Goal: Task Accomplishment & Management: Manage account settings

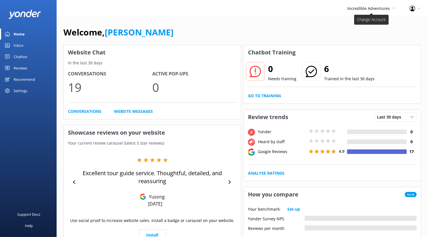
click at [363, 9] on span "Incredible Adventures" at bounding box center [369, 8] width 42 height 5
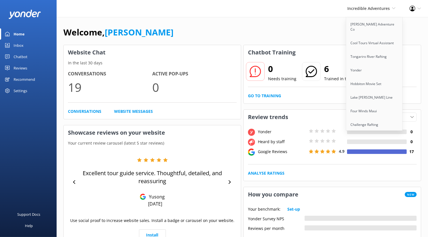
scroll to position [776, 0]
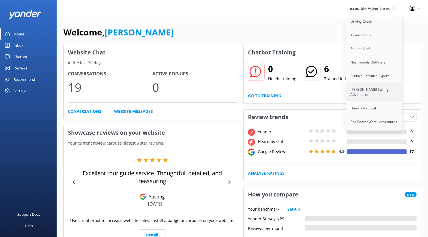
click at [368, 83] on link "[PERSON_NAME] Sailing Adventures" at bounding box center [374, 92] width 57 height 19
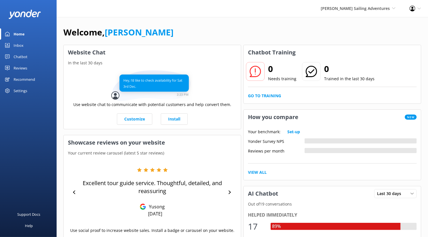
click at [24, 58] on div "Chatbot" at bounding box center [21, 56] width 14 height 11
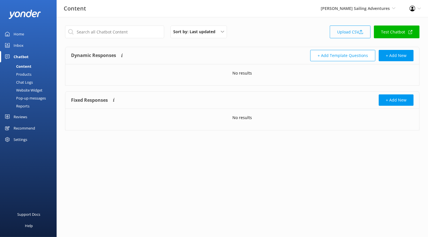
click at [350, 35] on link "Upload CSV" at bounding box center [350, 31] width 41 height 13
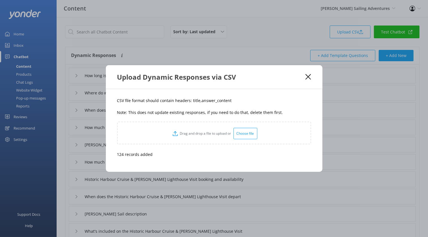
click at [310, 78] on use at bounding box center [308, 76] width 5 height 5
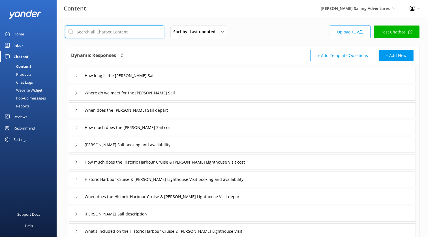
click at [136, 29] on input "text" at bounding box center [114, 31] width 99 height 13
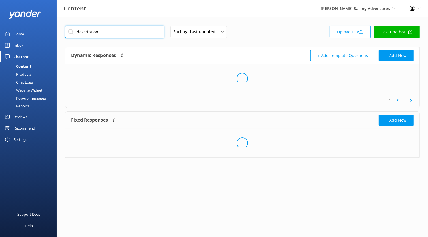
type input "description"
click at [181, 76] on div "Loading.." at bounding box center [242, 78] width 354 height 28
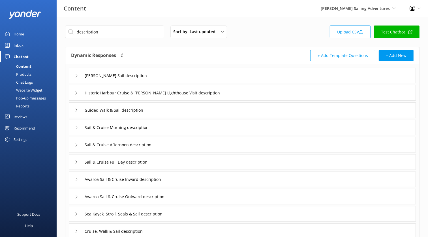
click at [184, 77] on div "Nelson Short Sail description" at bounding box center [242, 76] width 347 height 16
click at [203, 76] on div "Nelson Short Sail description" at bounding box center [242, 76] width 347 height 16
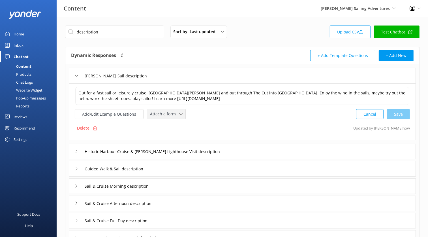
click at [175, 114] on span "Attach a form" at bounding box center [164, 114] width 29 height 6
click at [179, 133] on link "Check availability" at bounding box center [173, 137] width 50 height 11
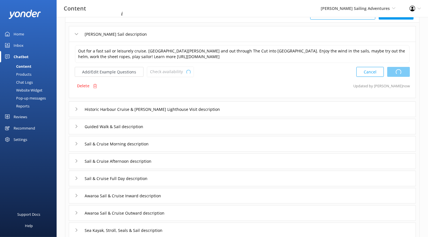
scroll to position [55, 0]
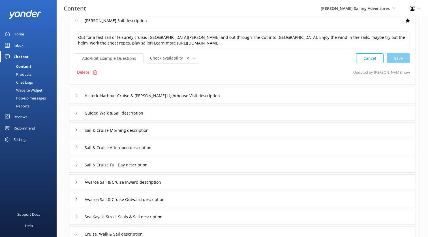
click at [236, 93] on div "Historic Harbour Cruise & Nelson Lighthouse Visit description" at bounding box center [242, 96] width 347 height 16
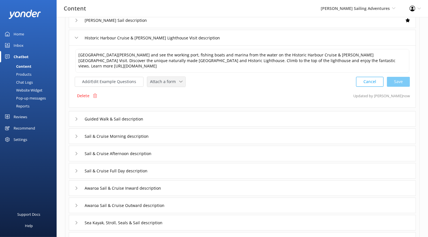
click at [166, 80] on span "Attach a form" at bounding box center [164, 81] width 29 height 6
click at [169, 102] on div "Check availability" at bounding box center [164, 105] width 28 height 6
click at [209, 116] on div "Guided Walk & Sail description" at bounding box center [242, 118] width 347 height 16
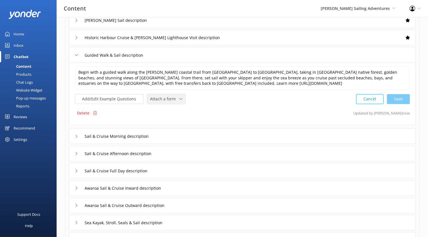
click at [169, 100] on span "Attach a form" at bounding box center [164, 99] width 29 height 6
click at [172, 117] on link "Check availability" at bounding box center [173, 122] width 50 height 11
click at [204, 135] on div "Sail & Cruise Morning description" at bounding box center [242, 136] width 347 height 16
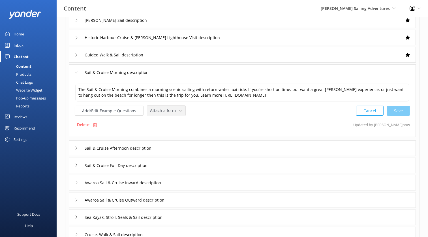
click at [168, 114] on div "Attach a form Leave contact details Check availability" at bounding box center [166, 111] width 38 height 10
click at [172, 131] on div "Check availability" at bounding box center [164, 134] width 28 height 6
click at [203, 148] on div "Sail & Cruise Afternoon description" at bounding box center [242, 148] width 347 height 16
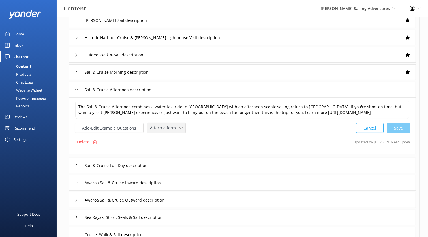
click at [174, 131] on span "Attach a form" at bounding box center [164, 128] width 29 height 6
click at [174, 154] on div "Check availability" at bounding box center [164, 152] width 28 height 6
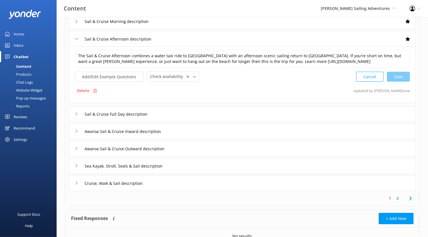
scroll to position [120, 0]
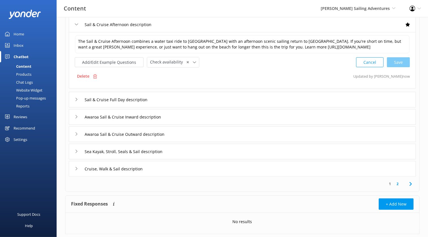
click at [200, 103] on div "Sail & Cruise Full Day description" at bounding box center [242, 100] width 347 height 16
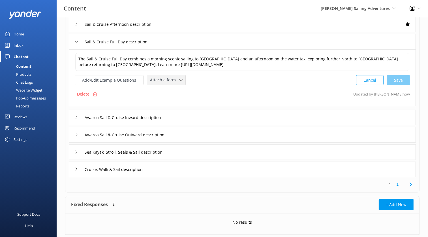
click at [175, 80] on span "Attach a form" at bounding box center [164, 80] width 29 height 6
click at [175, 101] on div "Check availability" at bounding box center [164, 104] width 28 height 6
click at [211, 112] on div "Awaroa Sail & Cruise Inward description" at bounding box center [242, 117] width 347 height 16
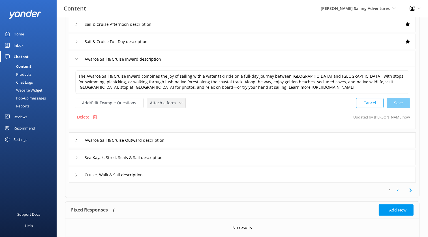
click at [173, 105] on span "Attach a form" at bounding box center [164, 103] width 29 height 6
click at [176, 129] on div "Check availability" at bounding box center [164, 126] width 28 height 6
click at [219, 142] on div "Awaroa Sail & Cruise Outward description" at bounding box center [242, 140] width 347 height 16
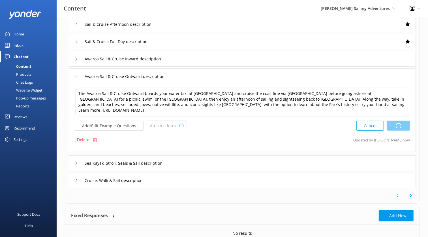
type textarea "The Awaroa Sail & Cruise Inward combines the joy of sailing with a water taxi r…"
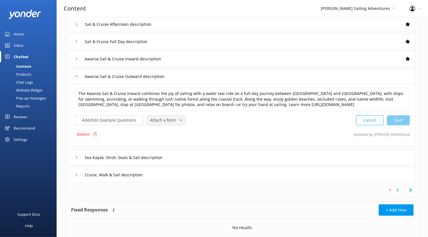
click at [170, 123] on span "Attach a form" at bounding box center [164, 120] width 29 height 6
click at [186, 145] on link "Check availability" at bounding box center [173, 143] width 50 height 11
click at [182, 161] on input "Sea Kayak, Stroll, Seals & Sail description" at bounding box center [134, 157] width 104 height 8
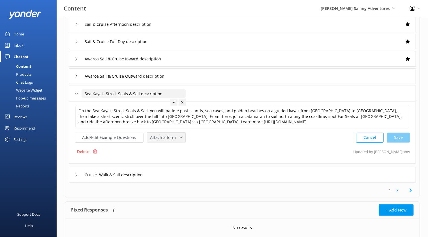
click at [180, 137] on div "Attach a form" at bounding box center [166, 137] width 35 height 7
click at [174, 159] on div "Check availability" at bounding box center [164, 161] width 28 height 6
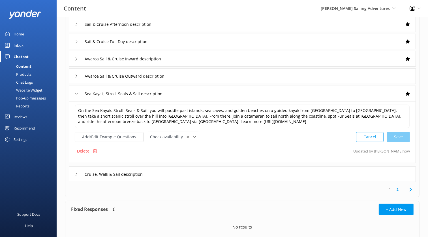
click at [227, 77] on div "Awaroa Sail & Cruise Outward description" at bounding box center [242, 76] width 347 height 16
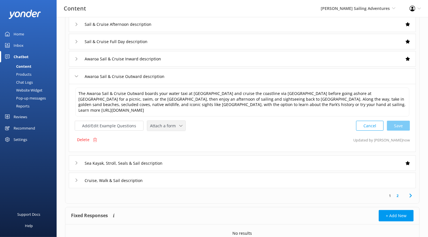
drag, startPoint x: 176, startPoint y: 126, endPoint x: 176, endPoint y: 131, distance: 5.4
click at [179, 126] on icon at bounding box center [180, 125] width 3 height 3
click at [176, 145] on link "Check availability" at bounding box center [173, 149] width 50 height 11
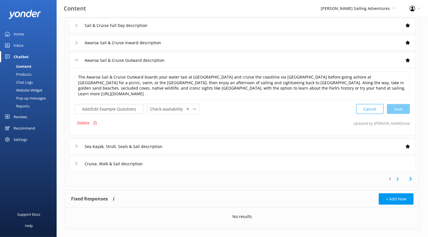
scroll to position [144, 0]
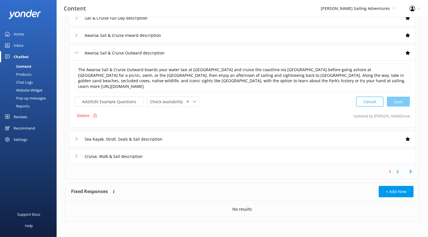
click at [218, 153] on div "Cruise, Walk & Sail description" at bounding box center [242, 156] width 347 height 16
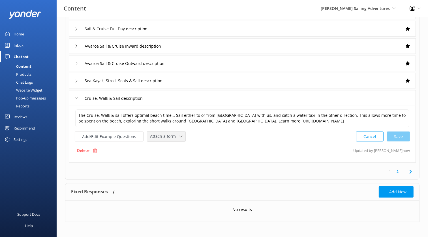
click at [172, 137] on span "Attach a form" at bounding box center [164, 136] width 29 height 6
click at [173, 154] on link "Check availability" at bounding box center [173, 159] width 50 height 11
click at [398, 169] on link "2" at bounding box center [398, 171] width 8 height 5
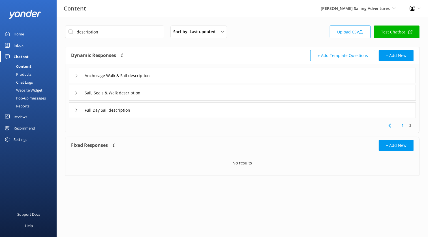
click at [189, 71] on div "Anchorage Walk & Sail description" at bounding box center [242, 76] width 347 height 16
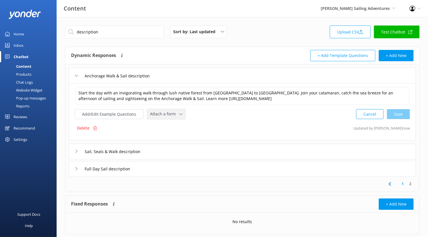
click at [170, 116] on div "Attach a form" at bounding box center [166, 113] width 35 height 7
click at [171, 135] on div "Check availability" at bounding box center [164, 138] width 28 height 6
click at [179, 144] on div "Sail, Seals & Walk description" at bounding box center [242, 151] width 347 height 16
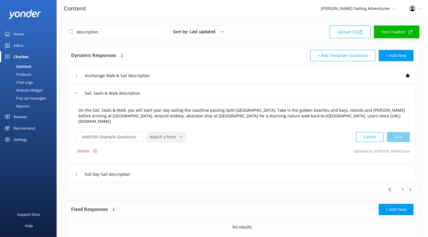
click at [163, 140] on div "Attach a form Leave contact details Check availability" at bounding box center [166, 137] width 38 height 10
click at [168, 161] on div "Check availability" at bounding box center [164, 160] width 28 height 6
click at [193, 172] on div "Full Day Sail description" at bounding box center [242, 174] width 347 height 16
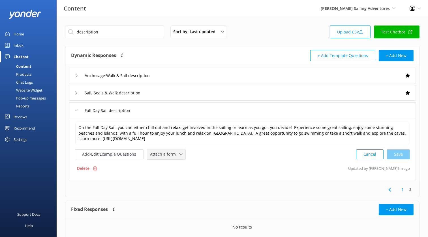
click at [171, 153] on span "Attach a form" at bounding box center [164, 154] width 29 height 6
click at [175, 176] on div "Check availability" at bounding box center [164, 178] width 28 height 6
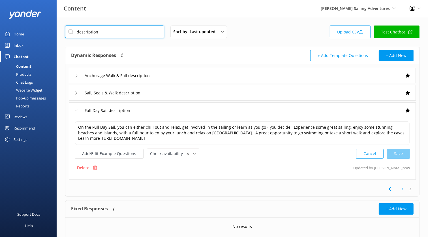
click at [138, 35] on input "description" at bounding box center [114, 31] width 99 height 13
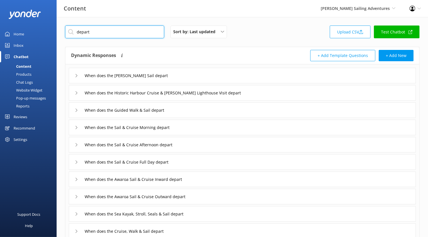
type input "depart"
click at [214, 78] on div "When does the Nelson Short Sail depart" at bounding box center [242, 76] width 347 height 16
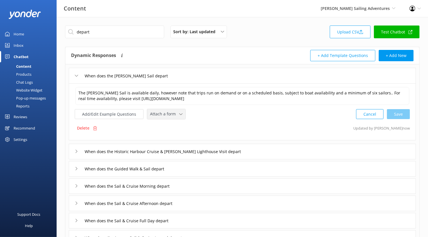
click at [175, 111] on span "Attach a form" at bounding box center [164, 114] width 29 height 6
click at [177, 131] on div "Leave contact details Check availability" at bounding box center [172, 132] width 51 height 24
click at [180, 113] on div "Attach a form" at bounding box center [166, 113] width 35 height 7
click at [178, 135] on link "Check availability" at bounding box center [173, 137] width 50 height 11
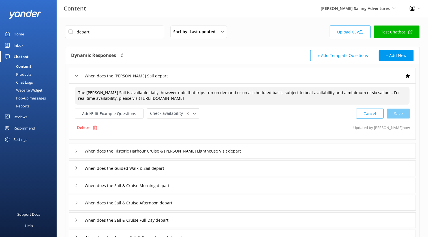
click at [373, 92] on textarea "The Nelson Short Sail is available daily, however note that trips run on demand…" at bounding box center [242, 96] width 335 height 18
type textarea "The Nelson Short Sail is available daily, however note that trips run on demand…"
click at [280, 143] on div "When does the Historic Harbour Cruise & Nelson Lighthouse Visit depart" at bounding box center [242, 151] width 347 height 16
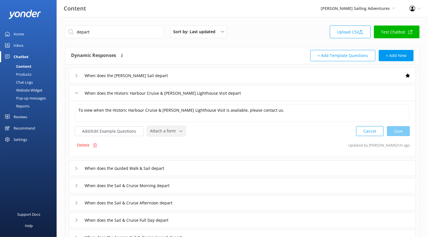
click at [171, 130] on span "Attach a form" at bounding box center [164, 131] width 29 height 6
click at [171, 139] on link "Leave contact details" at bounding box center [173, 142] width 50 height 11
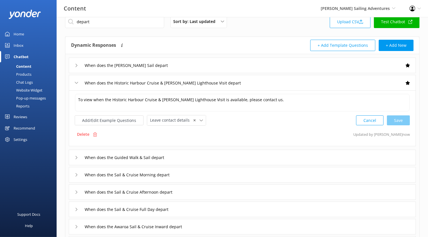
scroll to position [15, 0]
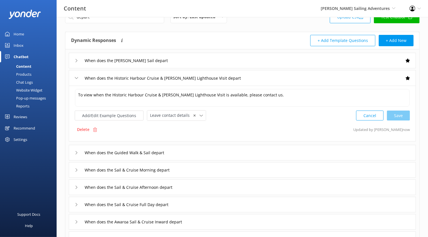
click at [210, 150] on div "When does the Guided Walk & Sail depart" at bounding box center [242, 153] width 347 height 16
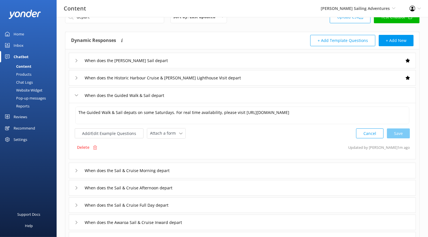
click at [172, 127] on div "The Guided Walk & Sail depats on some Saturdays. For real time availability, pl…" at bounding box center [242, 122] width 335 height 33
click at [172, 130] on div "Attach a form" at bounding box center [166, 133] width 35 height 7
click at [174, 152] on link "Check availability" at bounding box center [173, 156] width 50 height 11
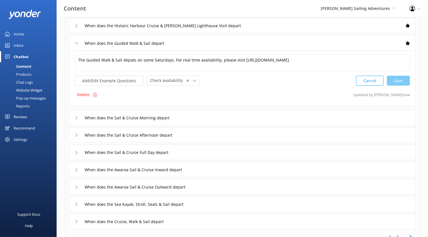
scroll to position [68, 0]
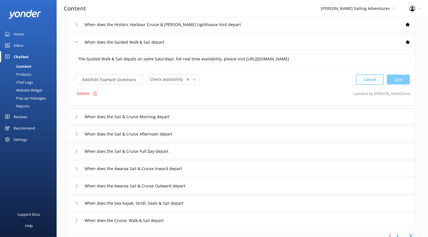
click at [198, 116] on div "When does the Sail & Cruise Morning depart" at bounding box center [242, 117] width 347 height 16
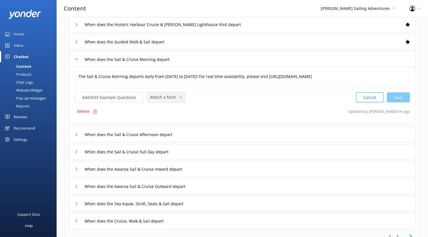
click at [161, 96] on span "Attach a form" at bounding box center [164, 97] width 29 height 6
click at [167, 122] on div "Check availability" at bounding box center [164, 121] width 28 height 6
click at [205, 136] on div "When does the Sail & Cruise Afternoon depart" at bounding box center [242, 134] width 347 height 16
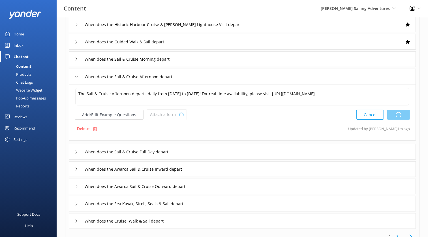
type textarea "The Sail & Cruise Morning departs daily from 15th October to 30th April! For re…"
click at [173, 113] on span "Attach a form" at bounding box center [164, 114] width 29 height 6
click at [177, 136] on link "Check availability" at bounding box center [173, 137] width 50 height 11
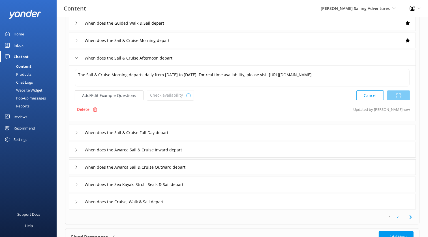
scroll to position [87, 0]
click at [221, 127] on div "When does the Sail & Cruise Full Day depart" at bounding box center [242, 132] width 347 height 16
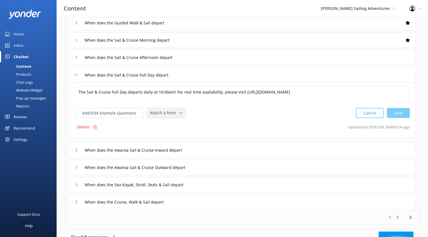
click at [176, 111] on span "Attach a form" at bounding box center [164, 113] width 29 height 6
click at [175, 136] on div "Check availability" at bounding box center [164, 136] width 28 height 6
click at [206, 58] on div "When does the Sail & Cruise Afternoon depart" at bounding box center [242, 58] width 347 height 16
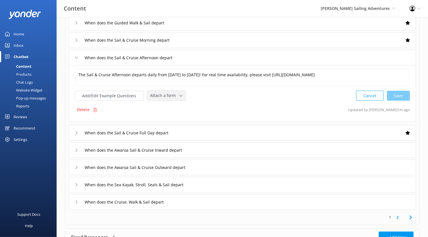
click at [169, 96] on span "Attach a form" at bounding box center [164, 95] width 29 height 6
click at [172, 118] on div "Check availability" at bounding box center [164, 119] width 28 height 6
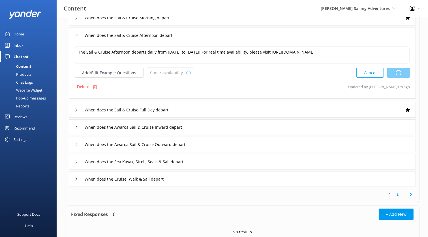
scroll to position [111, 0]
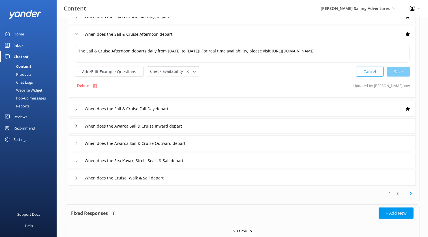
click at [205, 130] on div "When does the Awaroa Sail & Cruise Inward depart" at bounding box center [242, 126] width 347 height 16
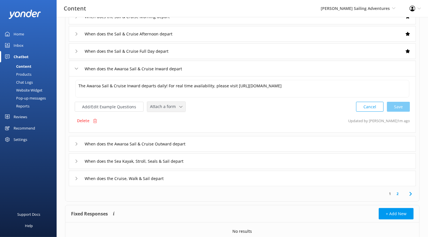
click at [169, 103] on span "Attach a form" at bounding box center [164, 106] width 29 height 6
click at [172, 126] on link "Check availability" at bounding box center [173, 129] width 50 height 11
click at [210, 140] on div "When does the Awaroa Sail & Cruise Outward depart" at bounding box center [242, 143] width 347 height 16
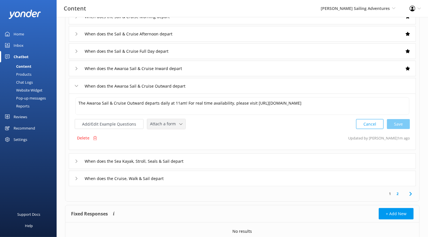
click at [176, 125] on span "Attach a form" at bounding box center [164, 124] width 29 height 6
click at [176, 144] on div "Check availability" at bounding box center [164, 147] width 28 height 6
click at [217, 154] on div "When does the Sea Kayak, Stroll, Seals & Sail depart" at bounding box center [242, 161] width 347 height 16
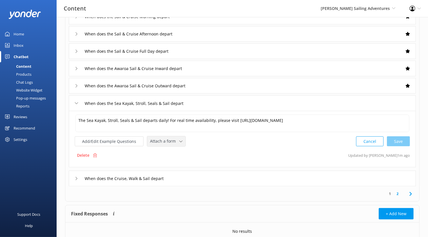
click at [175, 144] on div "Attach a form Leave contact details Check availability" at bounding box center [166, 141] width 38 height 10
click at [175, 162] on div "Check availability" at bounding box center [164, 165] width 28 height 6
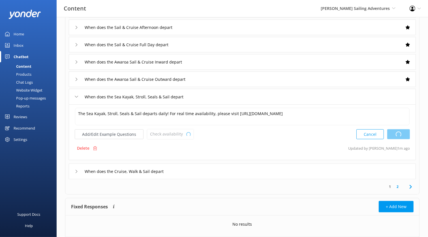
scroll to position [118, 0]
click at [222, 167] on div "When does the Cruise, Walk & Sail depart" at bounding box center [242, 171] width 347 height 16
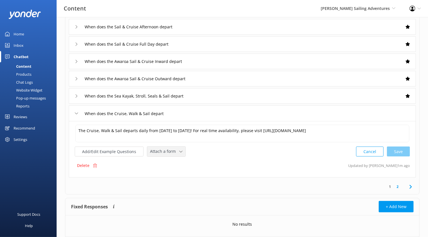
click at [175, 155] on div "Attach a form Leave contact details Check availability" at bounding box center [166, 151] width 38 height 10
click at [176, 169] on link "Check availability" at bounding box center [173, 174] width 50 height 11
click at [398, 185] on link "2" at bounding box center [398, 185] width 8 height 5
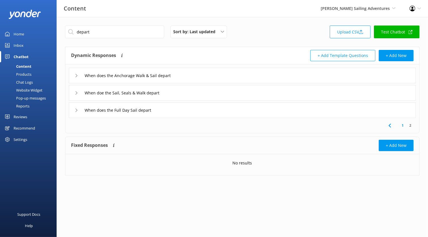
click at [205, 78] on div "When does the Anchorage Walk & Sail depart" at bounding box center [242, 76] width 347 height 16
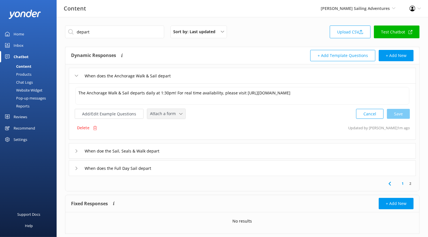
click at [167, 110] on div "Attach a form" at bounding box center [166, 113] width 35 height 7
click at [171, 134] on div "Check availability" at bounding box center [164, 137] width 28 height 6
click at [204, 146] on div "When doe the Sail, Seals & Walk depart" at bounding box center [242, 150] width 347 height 16
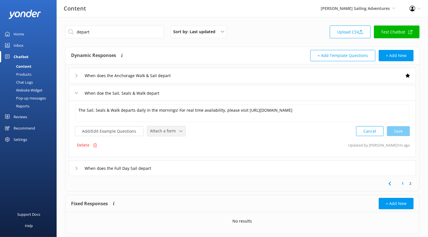
click at [176, 128] on span "Attach a form" at bounding box center [164, 131] width 29 height 6
click at [176, 156] on div "Check availability" at bounding box center [164, 155] width 28 height 6
click at [188, 165] on div "When does the Full Day Sail depart" at bounding box center [242, 168] width 347 height 16
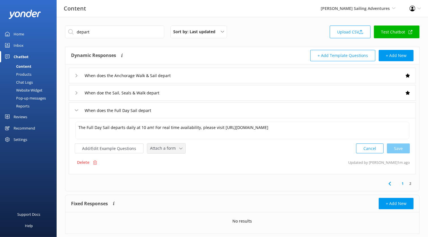
click at [171, 152] on div "Attach a form Leave contact details Check availability" at bounding box center [166, 148] width 38 height 10
click at [176, 174] on link "Check availability" at bounding box center [173, 171] width 50 height 11
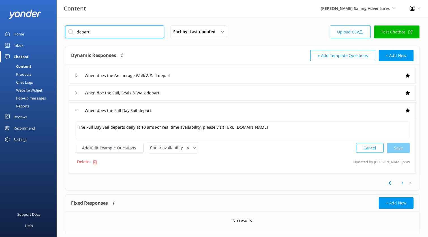
click at [109, 32] on input "depart" at bounding box center [114, 31] width 99 height 13
type input "booki"
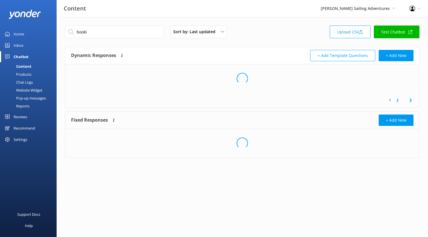
click at [124, 45] on div "booki Sort by: Last updated Title (A-Z) Last updated Upload CSV Test Chatbot Dy…" at bounding box center [243, 95] width 372 height 157
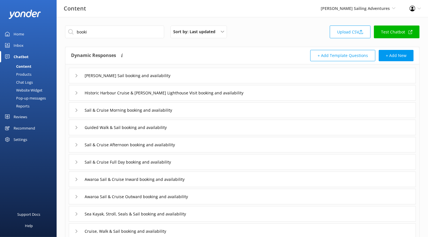
click at [192, 76] on div "Nelson Short Sail booking and availability" at bounding box center [242, 76] width 347 height 16
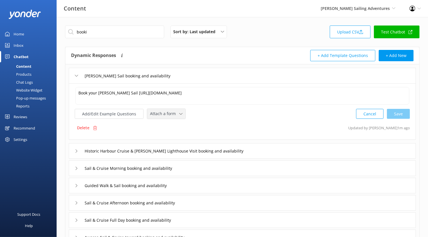
click at [172, 113] on span "Attach a form" at bounding box center [164, 113] width 29 height 6
click at [175, 132] on link "Check availability" at bounding box center [173, 136] width 50 height 11
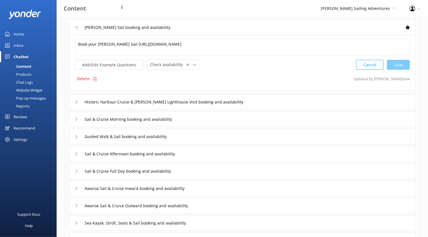
scroll to position [53, 0]
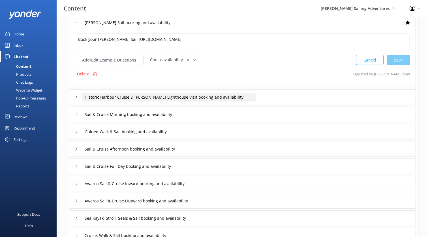
click at [244, 95] on input "Historic Harbour Cruise & Nelson Lighthouse Visit booking and availability" at bounding box center [169, 97] width 174 height 8
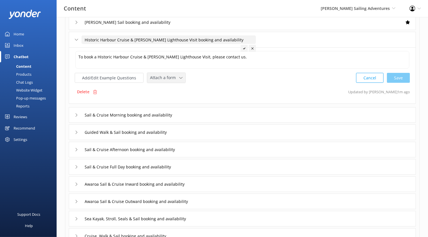
click at [175, 74] on span "Attach a form" at bounding box center [164, 77] width 29 height 6
click at [177, 85] on link "Leave contact details" at bounding box center [173, 89] width 50 height 11
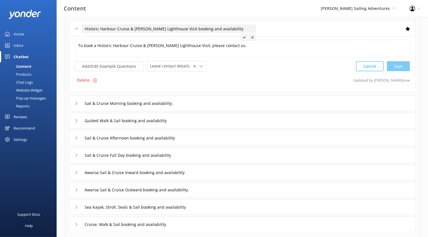
scroll to position [75, 0]
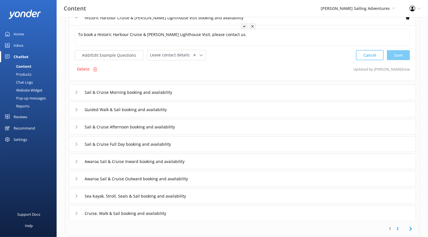
click at [210, 94] on div "Sail & Cruise Morning booking and availability" at bounding box center [242, 92] width 347 height 16
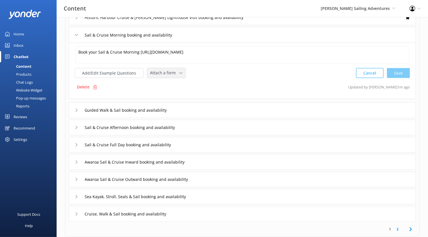
click at [163, 74] on span "Attach a form" at bounding box center [164, 73] width 29 height 6
click at [169, 91] on link "Check availability" at bounding box center [173, 96] width 50 height 11
click at [203, 106] on div "Guided Walk & Sail booking and availability" at bounding box center [242, 110] width 347 height 16
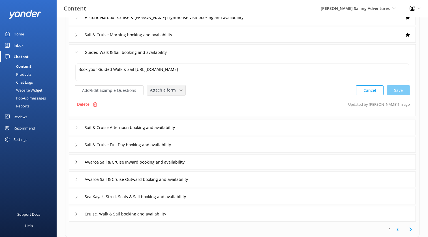
click at [171, 90] on span "Attach a form" at bounding box center [164, 90] width 29 height 6
click at [173, 108] on link "Check availability" at bounding box center [173, 113] width 50 height 11
click at [215, 131] on div "Sail & Cruise Afternoon booking and availability" at bounding box center [242, 127] width 347 height 16
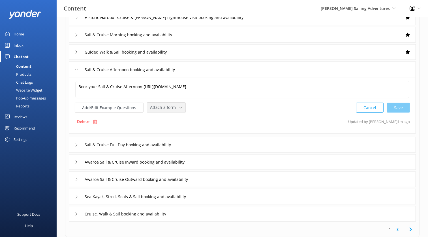
click at [177, 110] on div "Attach a form Leave contact details Check availability" at bounding box center [166, 108] width 38 height 10
click at [178, 129] on link "Check availability" at bounding box center [173, 130] width 50 height 11
click at [215, 141] on div "Sail & Cruise Full Day booking and availability" at bounding box center [242, 144] width 347 height 16
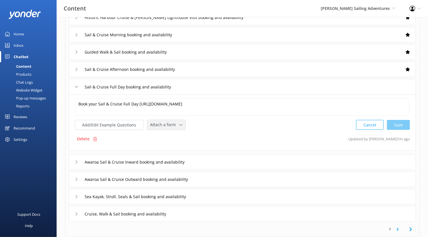
click at [179, 122] on div "Attach a form" at bounding box center [166, 124] width 35 height 7
click at [179, 143] on link "Check availability" at bounding box center [173, 147] width 50 height 11
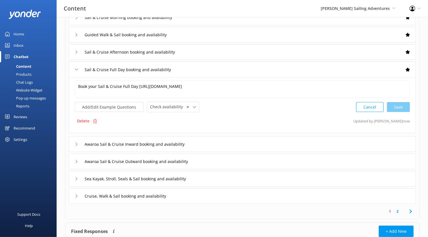
scroll to position [101, 0]
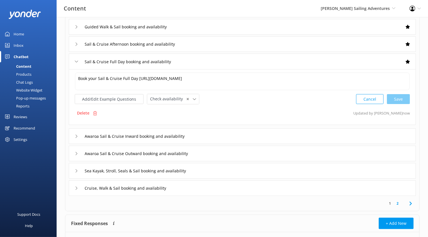
click at [216, 132] on div "Awaroa Sail & Cruise Inward booking and availability" at bounding box center [242, 136] width 347 height 16
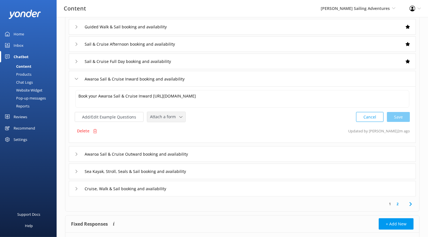
click at [180, 116] on div "Attach a form" at bounding box center [166, 116] width 35 height 7
click at [180, 135] on link "Check availability" at bounding box center [173, 140] width 50 height 11
click at [220, 153] on div "Awaroa Sail & Cruise Outward booking and availability" at bounding box center [242, 154] width 347 height 16
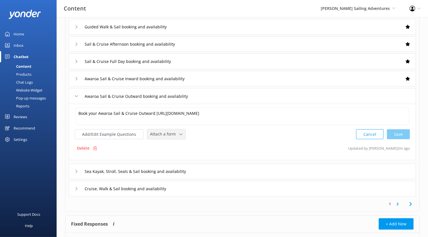
click at [179, 133] on use at bounding box center [180, 134] width 3 height 2
click at [178, 154] on link "Check availability" at bounding box center [173, 157] width 50 height 11
click at [218, 165] on div "Sea Kayak, Stroll, Seals & Sail booking and availability" at bounding box center [242, 171] width 347 height 16
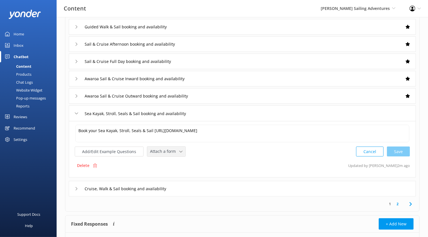
click at [176, 146] on div "Attach a form Leave contact details Check availability" at bounding box center [166, 151] width 38 height 10
click at [178, 171] on link "Check availability" at bounding box center [173, 174] width 50 height 11
click at [201, 182] on div "Cruise, Walk & Sail booking and availability" at bounding box center [242, 188] width 347 height 16
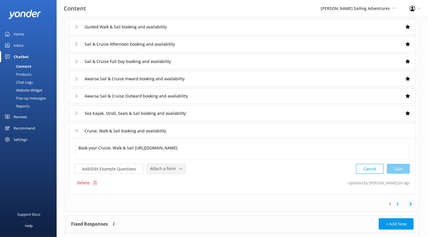
click at [172, 168] on span "Attach a form" at bounding box center [164, 168] width 29 height 6
click at [175, 190] on div "Check availability" at bounding box center [164, 192] width 28 height 6
click at [399, 201] on link "2" at bounding box center [398, 203] width 8 height 5
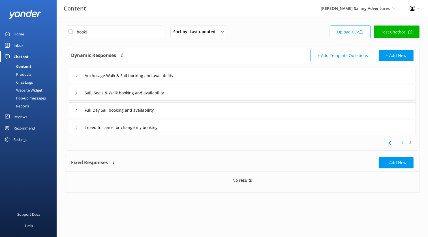
click at [207, 78] on div "Anchorage Walk & Sail booking and availability" at bounding box center [242, 76] width 347 height 16
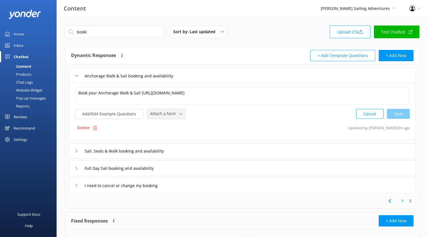
click at [168, 113] on span "Attach a form" at bounding box center [164, 113] width 29 height 6
click at [174, 132] on link "Check availability" at bounding box center [173, 136] width 50 height 11
click at [201, 146] on div "Sail, Seals & Walk booking and availability" at bounding box center [242, 150] width 347 height 16
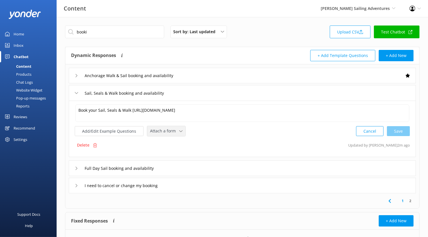
click at [168, 128] on span "Attach a form" at bounding box center [164, 131] width 29 height 6
click at [173, 152] on div "Check availability" at bounding box center [164, 155] width 28 height 6
click at [189, 169] on div "Full Day Sail booking and availability" at bounding box center [242, 168] width 347 height 16
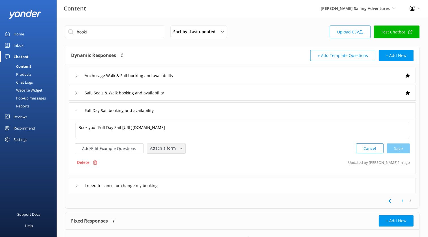
click at [171, 147] on span "Attach a form" at bounding box center [164, 148] width 29 height 6
click at [172, 169] on div "Check availability" at bounding box center [164, 172] width 28 height 6
click at [197, 185] on div "I need to cancel or change my booking" at bounding box center [242, 185] width 347 height 16
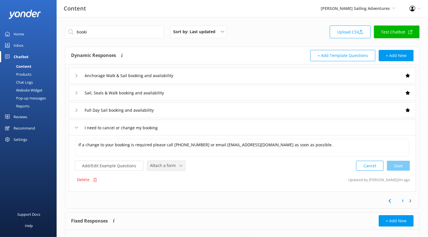
click at [162, 162] on span "Attach a form" at bounding box center [164, 165] width 29 height 6
click at [176, 175] on div "Leave contact details" at bounding box center [167, 178] width 35 height 6
click at [205, 199] on div "1 2" at bounding box center [243, 200] width 352 height 15
click at [112, 166] on button "Add/Edit Example Questions" at bounding box center [109, 165] width 69 height 10
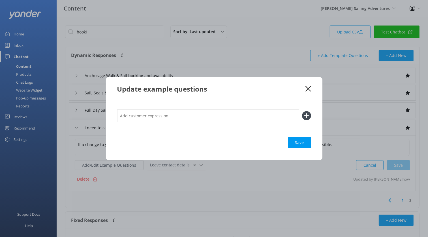
click at [306, 89] on icon at bounding box center [308, 89] width 5 height 6
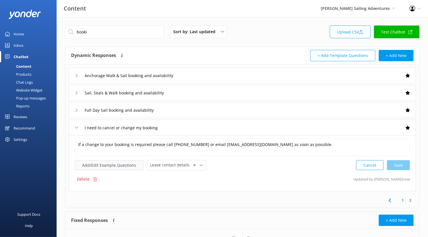
click at [116, 162] on button "Add/Edit Example Questions" at bounding box center [109, 165] width 69 height 10
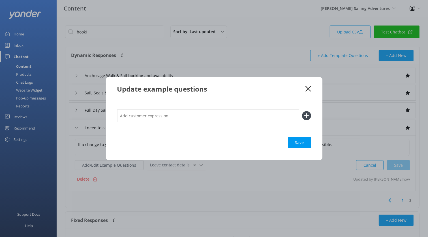
click at [184, 117] on input "text" at bounding box center [208, 115] width 182 height 13
type input "I want to cancel"
click at [302, 111] on button at bounding box center [306, 115] width 9 height 9
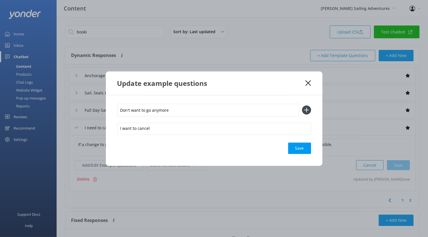
type input "Don't want to go anymore"
click at [302, 105] on button at bounding box center [306, 109] width 9 height 9
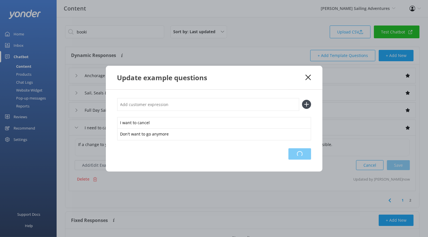
click at [295, 152] on div "Loading.." at bounding box center [300, 153] width 23 height 11
click at [307, 76] on use at bounding box center [308, 76] width 5 height 5
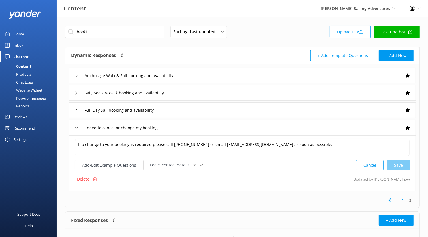
click at [133, 25] on div "booki Sort by: Last updated Title (A-Z) Last updated Upload CSV Test Chatbot Dy…" at bounding box center [243, 142] width 372 height 250
click at [133, 26] on input "booki" at bounding box center [114, 31] width 99 height 13
click at [133, 30] on input "booki" at bounding box center [114, 31] width 99 height 13
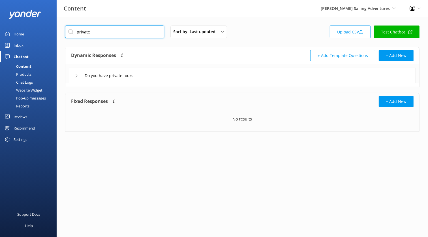
type input "private"
click at [183, 73] on div "Do you have private tours" at bounding box center [242, 76] width 347 height 16
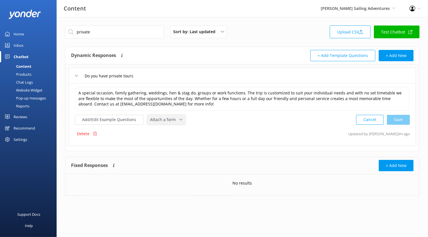
click at [169, 118] on span "Attach a form" at bounding box center [164, 119] width 29 height 6
click at [173, 129] on div "Leave contact details" at bounding box center [167, 132] width 35 height 6
click at [122, 115] on button "Add/Edit Example Questions" at bounding box center [109, 119] width 69 height 10
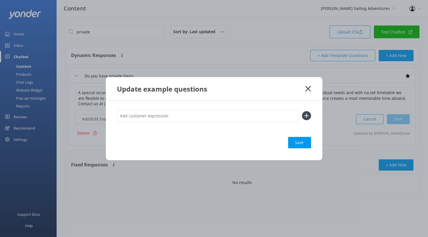
click at [180, 111] on input "text" at bounding box center [208, 115] width 182 height 13
type input "Custom tours"
click at [302, 111] on button at bounding box center [306, 115] width 9 height 9
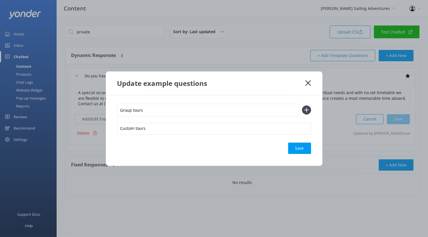
type input "Group tours"
click at [302, 105] on button at bounding box center [306, 109] width 9 height 9
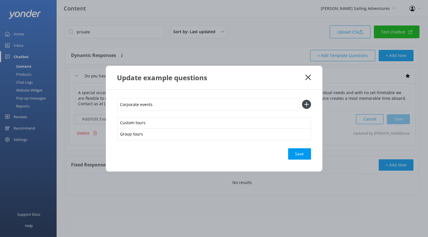
type input "Corporate events"
click at [302, 100] on button at bounding box center [306, 104] width 9 height 9
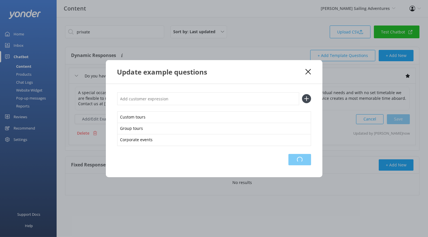
click at [305, 161] on div "Loading.." at bounding box center [300, 159] width 23 height 11
click at [310, 69] on icon at bounding box center [308, 72] width 5 height 6
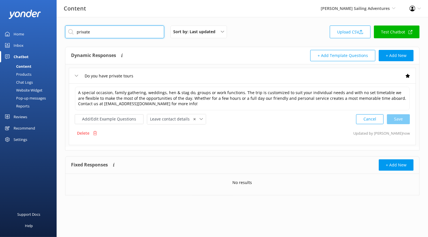
click at [136, 35] on input "private" at bounding box center [114, 31] width 99 height 13
type input "w"
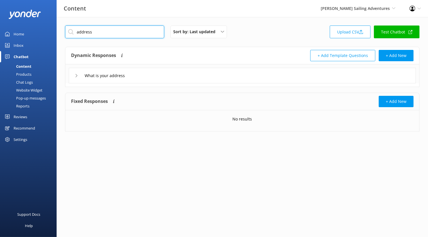
type input "address"
click at [191, 79] on div "What is your address" at bounding box center [242, 76] width 347 height 16
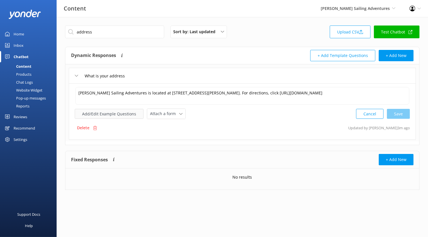
click at [128, 114] on button "Add/Edit Example Questions" at bounding box center [109, 114] width 69 height 10
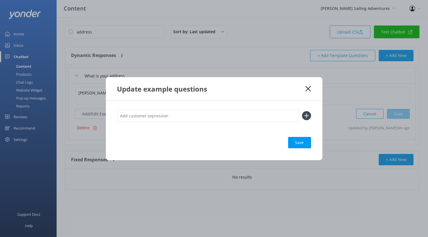
click at [162, 119] on input "text" at bounding box center [208, 115] width 182 height 13
type input "what's your location"
click at [302, 111] on button at bounding box center [306, 115] width 9 height 9
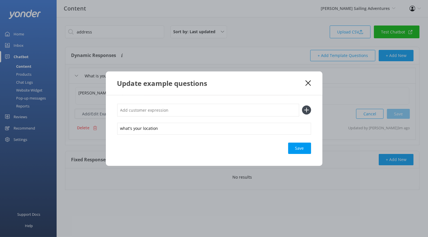
type input "w"
type input "I need directions"
click at [302, 105] on button at bounding box center [306, 109] width 9 height 9
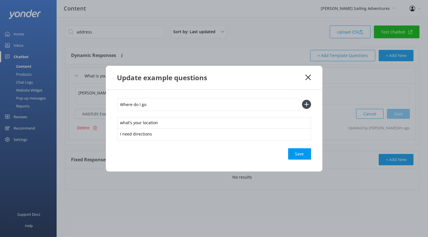
type input "Where do I go"
click at [302, 100] on button at bounding box center [306, 104] width 9 height 9
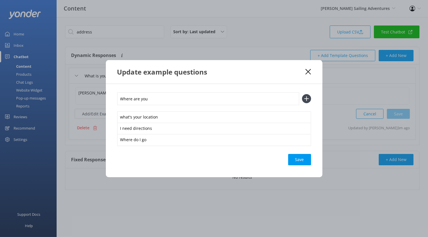
type input "Where are you"
click at [302, 94] on button at bounding box center [306, 98] width 9 height 9
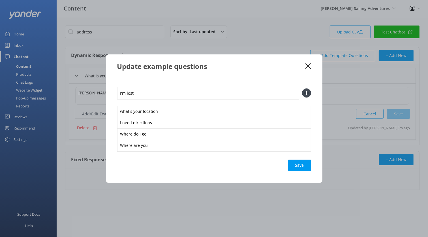
type input "I'm lost"
click at [302, 88] on button at bounding box center [306, 92] width 9 height 9
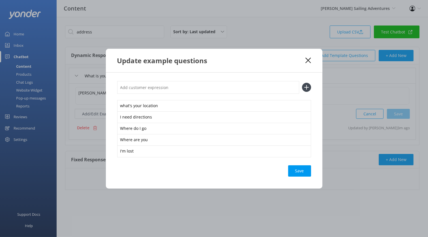
click at [300, 172] on div "Save" at bounding box center [299, 170] width 23 height 11
click at [250, 87] on input "text" at bounding box center [208, 87] width 182 height 13
type input "how do I get there"
click at [302, 83] on button at bounding box center [306, 87] width 9 height 9
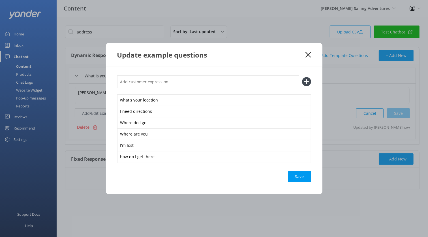
click at [299, 174] on div "Save" at bounding box center [299, 176] width 23 height 11
click at [309, 57] on icon at bounding box center [308, 55] width 5 height 6
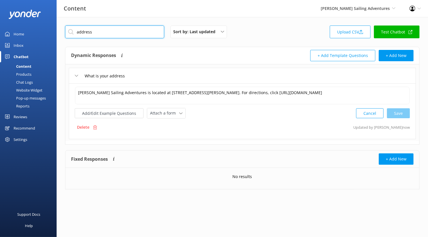
click at [97, 37] on input "address" at bounding box center [114, 31] width 99 height 13
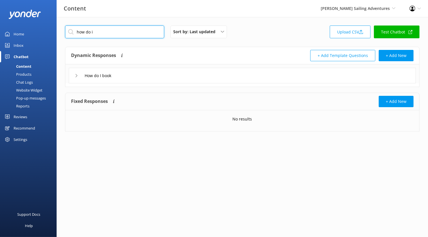
type input "how do i"
click at [151, 74] on div "How do I book" at bounding box center [242, 76] width 347 height 16
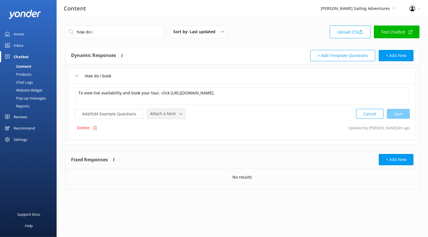
click at [160, 111] on span "Attach a form" at bounding box center [164, 113] width 29 height 6
click at [169, 134] on div "Check availability" at bounding box center [164, 137] width 28 height 6
click at [127, 111] on button "Add/Edit Example Questions" at bounding box center [109, 113] width 69 height 10
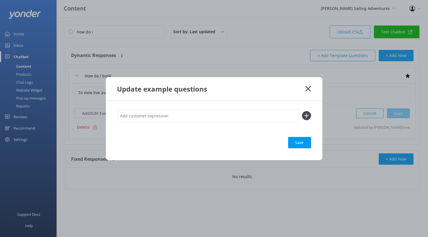
click at [146, 116] on input "text" at bounding box center [208, 115] width 182 height 13
click at [132, 114] on input "check availability" at bounding box center [208, 115] width 182 height 13
type input "check availability"
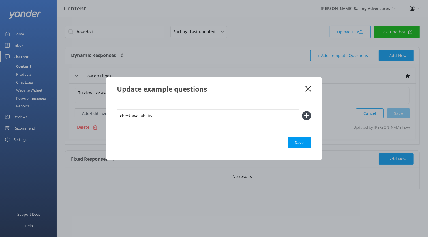
click at [302, 111] on button at bounding box center [306, 115] width 9 height 9
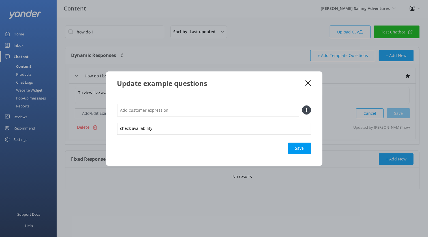
paste input "check availability"
type input "check availability"
click at [302, 105] on button at bounding box center [306, 109] width 9 height 9
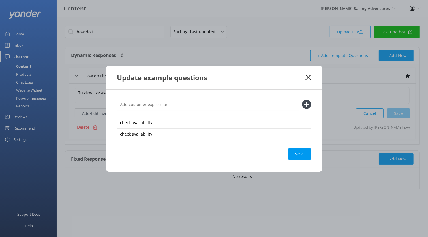
paste input "check availability"
type input "check availability"
click at [302, 100] on button at bounding box center [306, 104] width 9 height 9
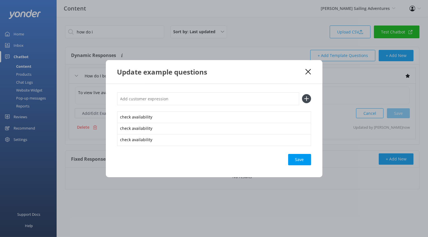
paste input "check availability"
type input "check availability"
click at [302, 94] on button at bounding box center [306, 98] width 9 height 9
paste input "check availability"
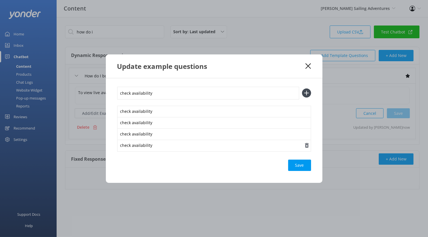
type input "check availability"
click at [302, 88] on button at bounding box center [306, 92] width 9 height 9
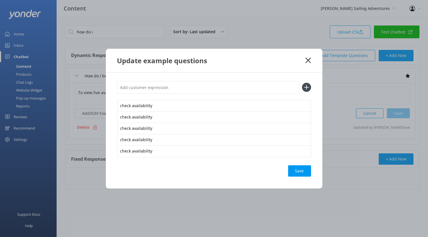
click at [198, 83] on input "text" at bounding box center [208, 87] width 182 height 13
type input "i want to come"
click at [302, 83] on button at bounding box center [306, 87] width 9 height 9
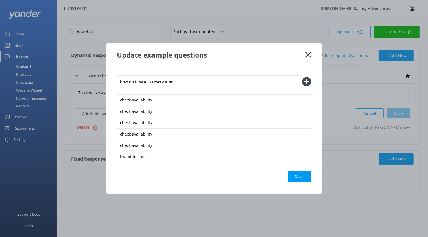
type input "how do i make a reservation"
click at [302, 77] on button at bounding box center [306, 81] width 9 height 9
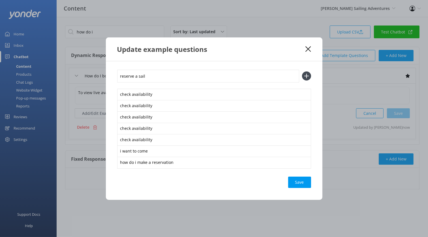
type input "reserve a sail"
click at [302, 71] on button at bounding box center [306, 75] width 9 height 9
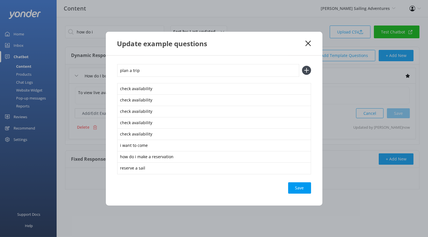
type input "plan a trip"
click at [302, 66] on button at bounding box center [306, 70] width 9 height 9
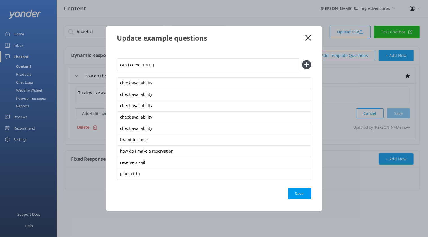
type input "can i come tomorrow"
click at [302, 60] on button at bounding box center [306, 64] width 9 height 9
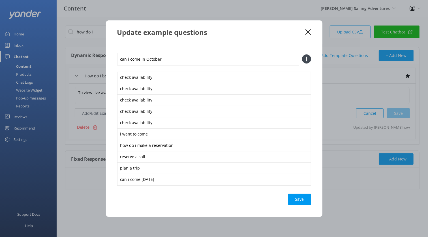
type input "can i come in October"
click at [302, 54] on button at bounding box center [306, 58] width 9 height 9
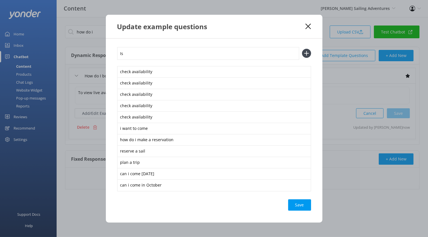
type input "I"
type input "is there availability on November 1"
click at [302, 49] on button at bounding box center [306, 53] width 9 height 9
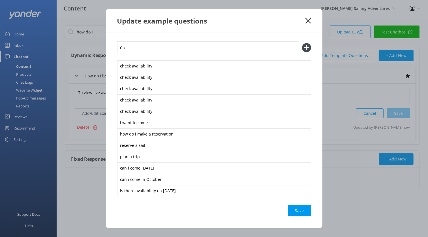
type input "C"
type input "I want to come with my friend"
click at [302, 43] on button at bounding box center [306, 47] width 9 height 9
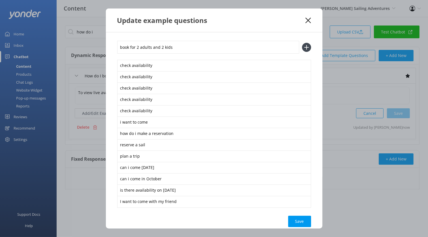
type input "book for 2 adults and 2 kids"
click at [302, 43] on button at bounding box center [306, 47] width 9 height 9
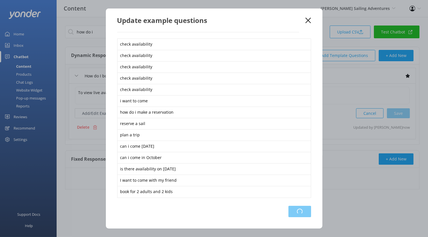
click at [299, 212] on div "Loading.." at bounding box center [300, 211] width 23 height 11
click at [310, 18] on icon at bounding box center [308, 21] width 5 height 6
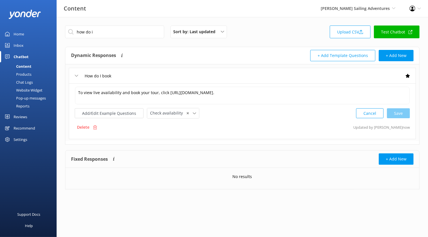
click at [128, 25] on div "how do i Sort by: Last updated Title (A-Z) Last updated Upload CSV Test Chatbot…" at bounding box center [243, 111] width 372 height 189
click at [127, 30] on input "how do i" at bounding box center [114, 31] width 99 height 13
type input "j"
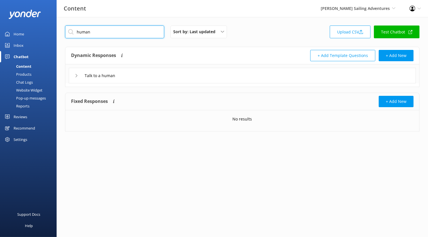
type input "human"
click at [121, 77] on input "Talk to a human" at bounding box center [103, 75] width 43 height 8
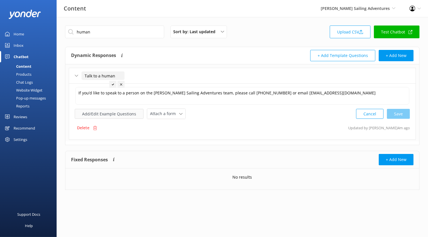
click at [112, 111] on button "Add/Edit Example Questions" at bounding box center [109, 114] width 69 height 10
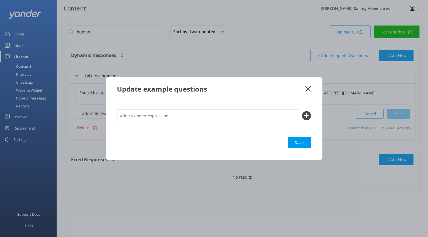
click at [152, 110] on input "text" at bounding box center [208, 115] width 182 height 13
type input "live person"
click at [302, 111] on button at bounding box center [306, 115] width 9 height 9
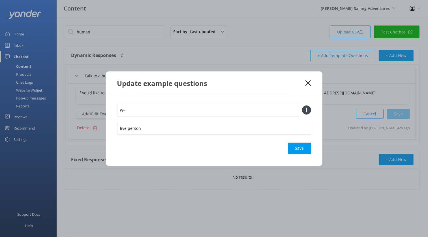
type input "w"
type input "phone number"
click at [302, 105] on button at bounding box center [306, 109] width 9 height 9
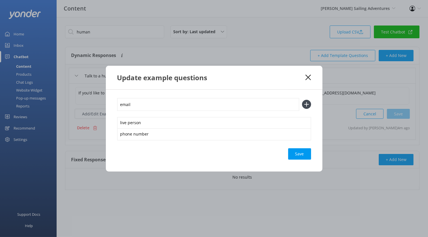
type input "email"
click at [302, 100] on button at bounding box center [306, 104] width 9 height 9
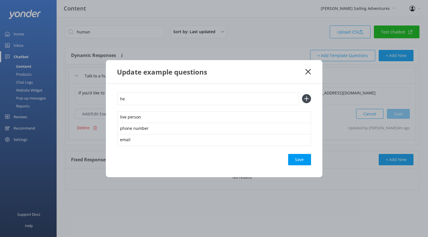
type input "h"
type input "i need help"
click at [302, 94] on button at bounding box center [306, 98] width 9 height 9
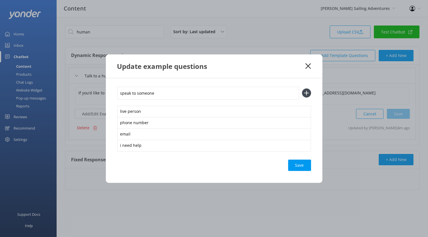
type input "speak to someone"
click at [302, 88] on button at bounding box center [306, 92] width 9 height 9
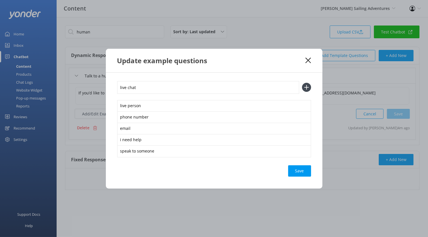
type input "live chat"
click at [302, 83] on button at bounding box center [306, 87] width 9 height 9
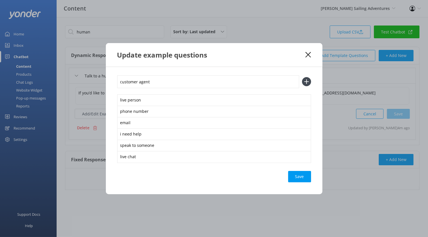
type input "customer agent"
click at [302, 77] on button at bounding box center [306, 81] width 9 height 9
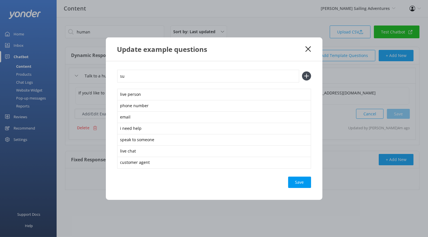
type input "s"
type input "customer service"
click at [302, 71] on button at bounding box center [306, 75] width 9 height 9
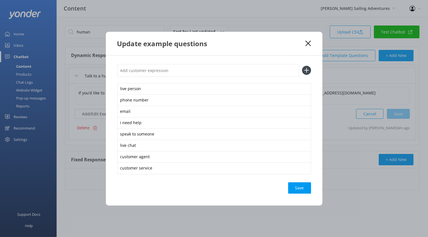
type input "s"
type input "customer representative"
click at [302, 66] on button at bounding box center [306, 70] width 9 height 9
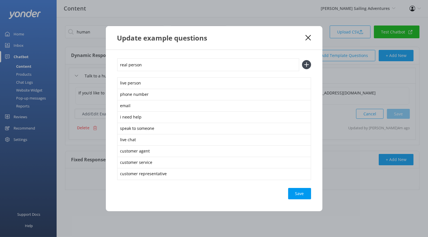
type input "real person"
click at [302, 60] on button at bounding box center [306, 64] width 9 height 9
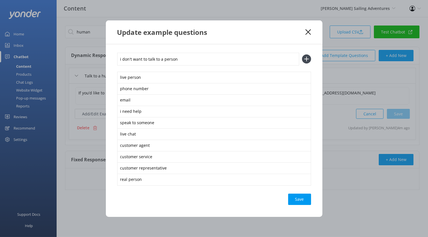
type input "i don't want to talk to a person"
click at [302, 54] on button at bounding box center [306, 58] width 9 height 9
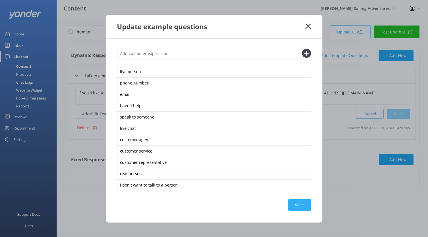
click at [304, 209] on div "Save" at bounding box center [299, 204] width 23 height 11
click at [309, 26] on use at bounding box center [308, 26] width 5 height 5
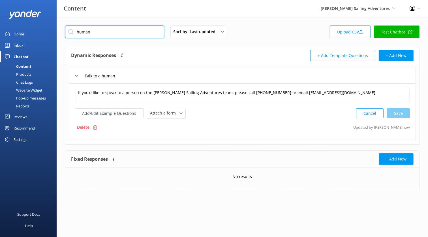
click at [111, 35] on input "human" at bounding box center [114, 31] width 99 height 13
click at [252, 35] on div "Sort by: Last updated Title (A-Z) Last updated Upload CSV Test Chatbot" at bounding box center [242, 33] width 355 height 16
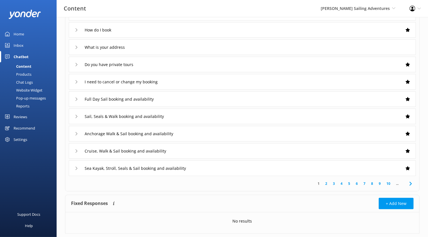
scroll to position [76, 0]
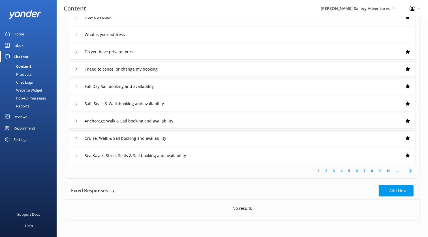
click at [365, 169] on link "7" at bounding box center [365, 170] width 8 height 5
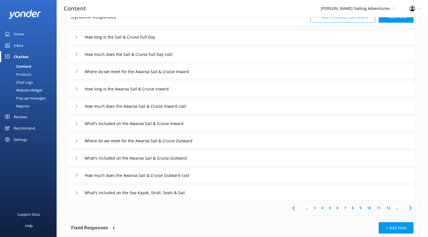
scroll to position [76, 0]
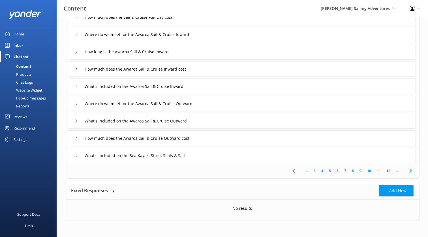
click at [388, 171] on link "12" at bounding box center [389, 170] width 10 height 5
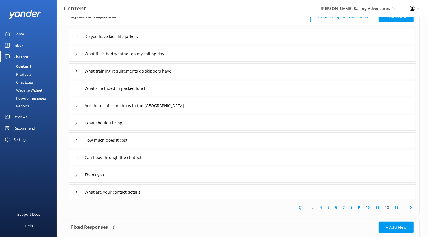
scroll to position [41, 0]
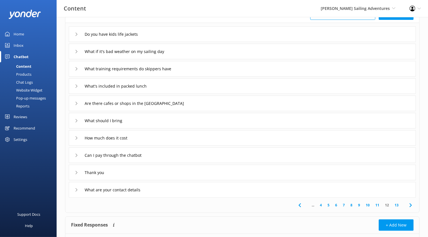
click at [359, 193] on div "What are your contact details" at bounding box center [242, 190] width 347 height 16
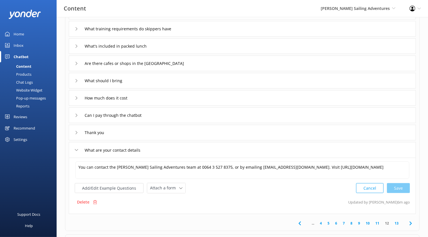
scroll to position [83, 0]
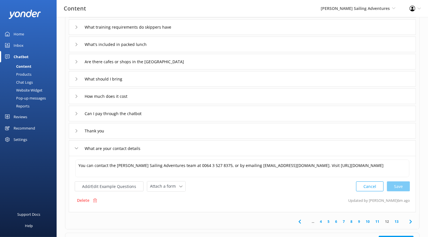
click at [396, 219] on link "13" at bounding box center [397, 221] width 10 height 5
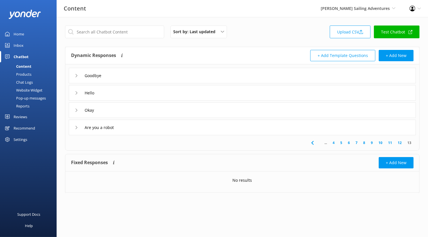
click at [400, 141] on link "12" at bounding box center [400, 142] width 10 height 5
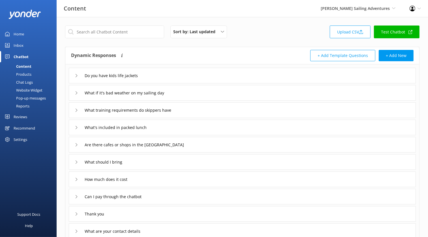
scroll to position [76, 0]
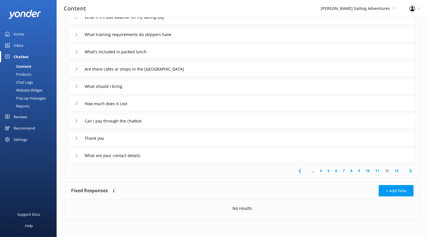
click at [201, 155] on div "What are your contact details" at bounding box center [242, 156] width 347 height 16
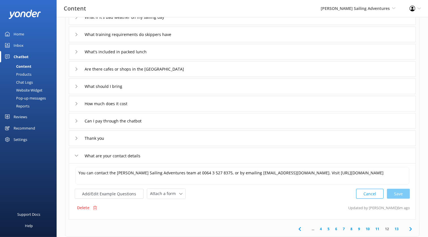
click at [113, 199] on div "You can contact the Abel Tasman Sailing Adventures team at 0064 3 527 8375, or …" at bounding box center [242, 191] width 347 height 56
click at [115, 187] on div "You can contact the Abel Tasman Sailing Adventures team at 0064 3 527 8375, or …" at bounding box center [242, 182] width 335 height 33
click at [115, 192] on button "Add/Edit Example Questions" at bounding box center [109, 194] width 69 height 10
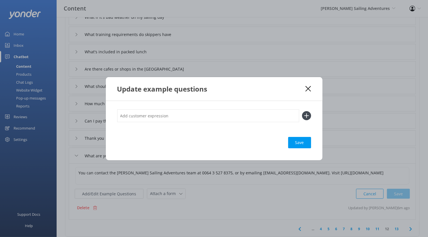
click at [143, 118] on input "text" at bounding box center [208, 115] width 182 height 13
type input "Call someone"
click at [302, 111] on button at bounding box center [306, 115] width 9 height 9
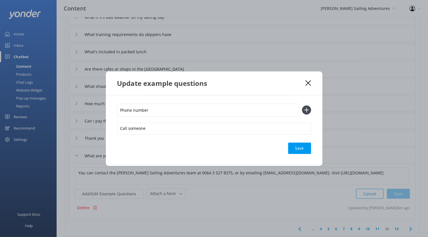
type input "Phone number"
click at [302, 105] on button at bounding box center [306, 109] width 9 height 9
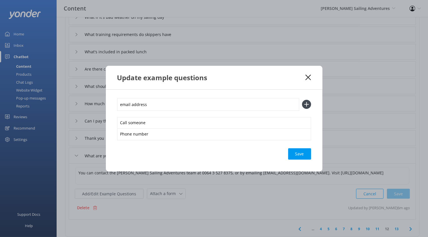
type input "email address"
click at [302, 100] on button at bounding box center [306, 104] width 9 height 9
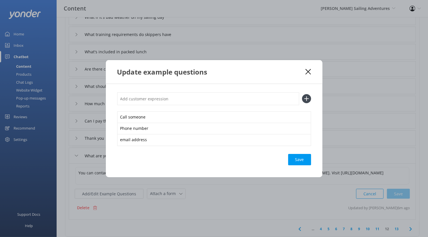
click at [296, 160] on div "Save" at bounding box center [299, 159] width 23 height 11
click at [309, 71] on use at bounding box center [308, 71] width 5 height 5
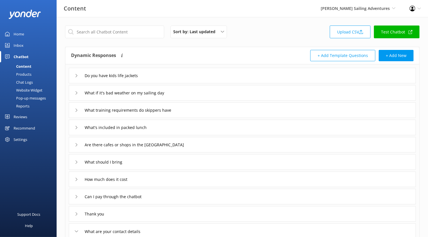
click at [398, 33] on link "Test Chatbot" at bounding box center [397, 31] width 46 height 13
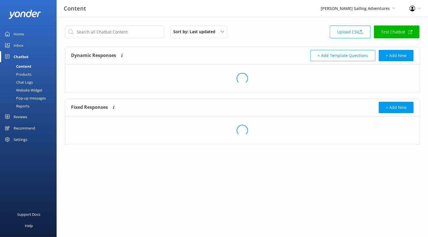
click at [29, 83] on div "Chat Logs" at bounding box center [17, 82] width 29 height 8
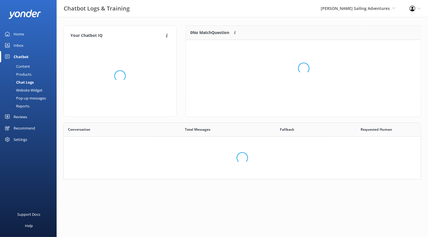
scroll to position [57, 358]
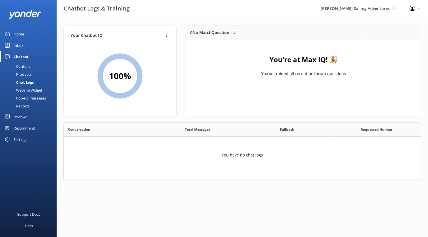
click at [36, 87] on div "Website Widget" at bounding box center [22, 90] width 39 height 8
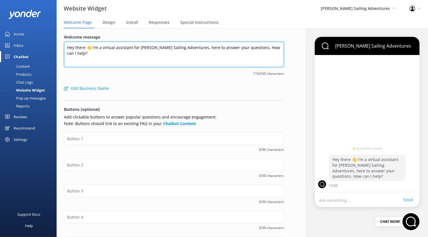
click at [78, 48] on textarea "Hey there 👋 I'm a virtual assistant for Abel Tasman Sailing Adventures, here to…" at bounding box center [174, 54] width 220 height 25
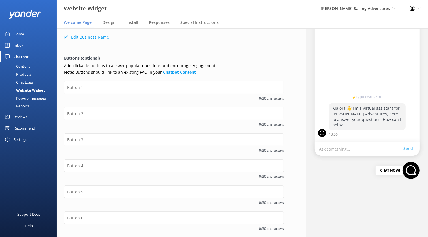
type textarea "Kia ora 👋 I'm a virtual assistant for Abel Tasman Sailing Adventures, here to a…"
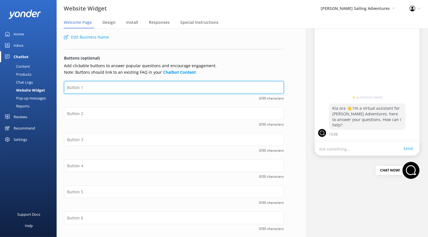
click at [138, 89] on input "text" at bounding box center [174, 87] width 220 height 13
type input "Check Availability"
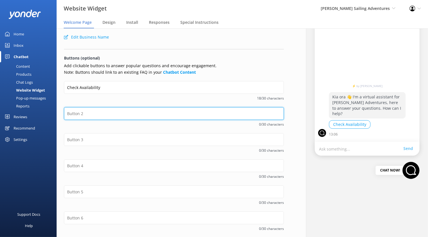
click at [120, 113] on input "text" at bounding box center [174, 113] width 220 height 13
type input "Cancellation Policy"
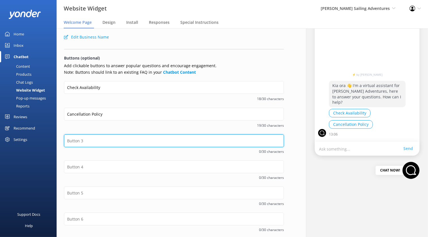
click at [124, 140] on input "text" at bounding box center [174, 140] width 220 height 13
type input "Contact Us!"
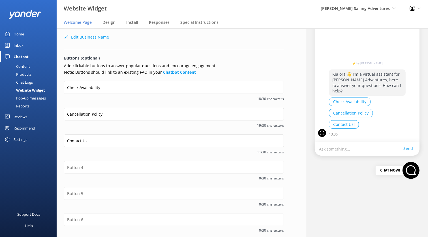
click at [133, 154] on div "Contact Us! 11/30 characters" at bounding box center [174, 147] width 220 height 27
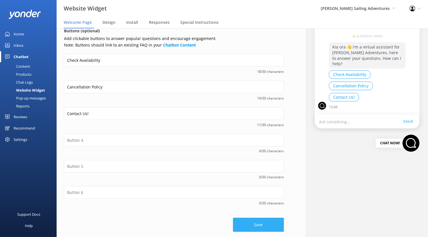
click at [242, 223] on button "Save" at bounding box center [258, 225] width 51 height 14
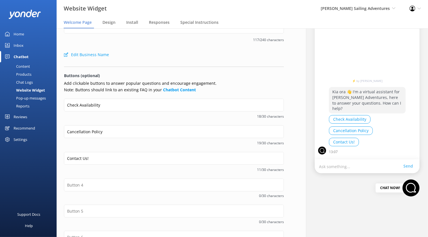
scroll to position [0, 0]
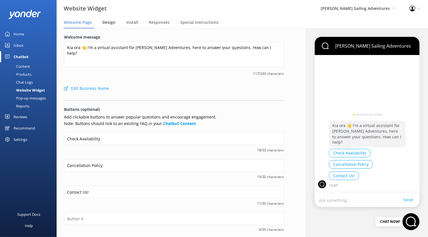
click at [105, 22] on span "Design" at bounding box center [109, 23] width 13 height 6
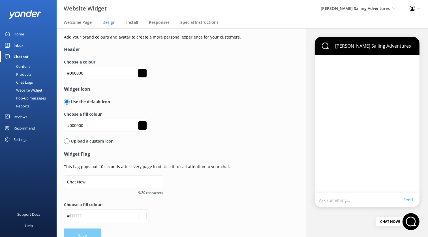
type input "#ffffff"
drag, startPoint x: 97, startPoint y: 124, endPoint x: 45, endPoint y: 124, distance: 51.8
click at [45, 124] on div "Website Widget Abel Tasman Sailing Adventures Kendall's Adventure Co Cool Tours…" at bounding box center [214, 132] width 428 height 208
paste input "1495bb"
type input "#1495bb"
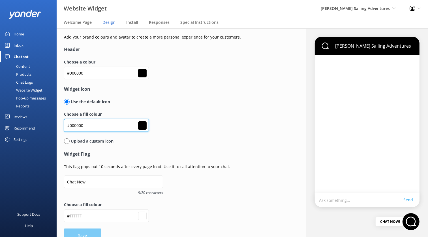
type input "#1495bb"
type input "#ffffff"
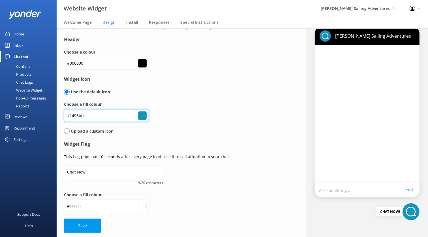
scroll to position [11, 0]
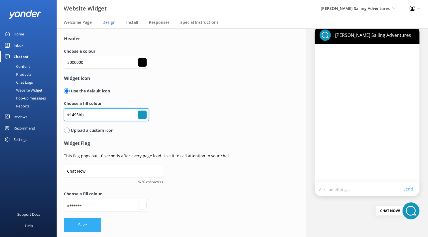
type input "#1495bb"
click at [86, 224] on button "Save" at bounding box center [82, 225] width 37 height 14
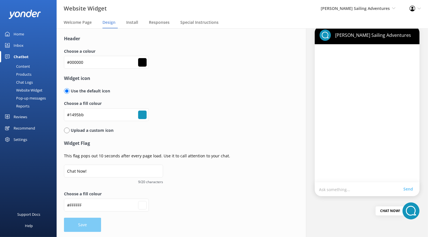
type input "#ffffff"
click at [104, 59] on input "#000000" at bounding box center [106, 62] width 85 height 13
paste input "22c394"
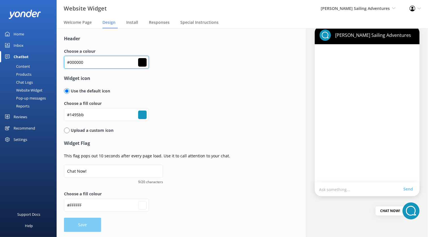
type input "#22c394"
type input "#ffffff"
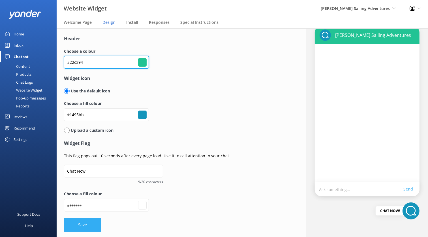
type input "#22c394"
click at [86, 223] on button "Save" at bounding box center [82, 225] width 37 height 14
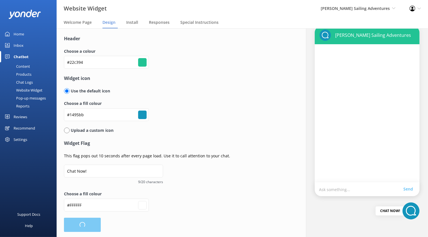
type input "#ffffff"
click at [30, 80] on div "Chat Logs" at bounding box center [17, 82] width 29 height 8
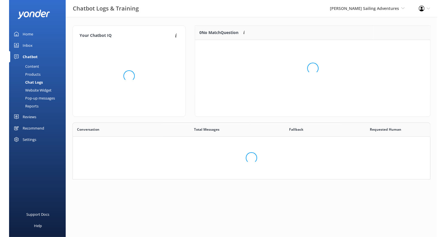
scroll to position [57, 358]
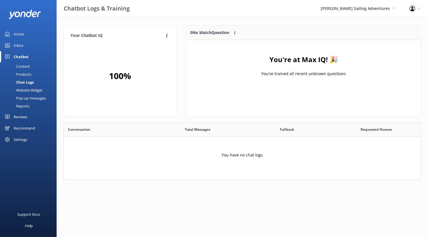
click at [24, 65] on div "Content" at bounding box center [16, 66] width 27 height 8
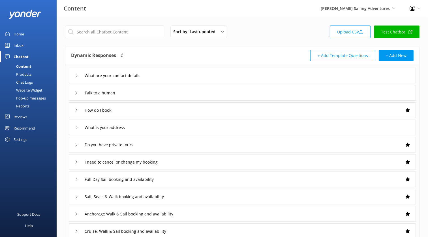
click at [397, 35] on link "Test Chatbot" at bounding box center [397, 31] width 46 height 13
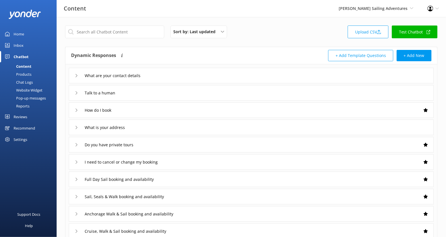
click at [34, 89] on div "Website Widget" at bounding box center [22, 90] width 39 height 8
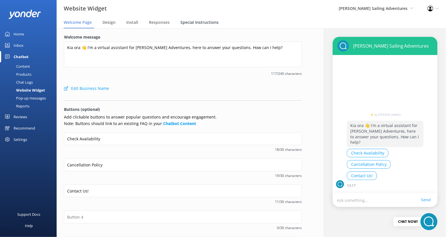
click at [201, 24] on span "Special Instructions" at bounding box center [199, 23] width 38 height 6
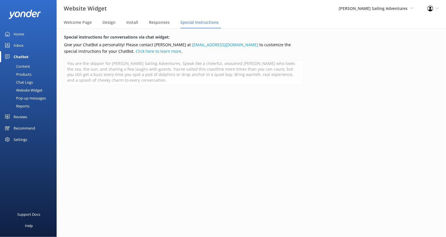
scroll to position [2, 0]
click at [25, 34] on link "Home" at bounding box center [28, 33] width 57 height 11
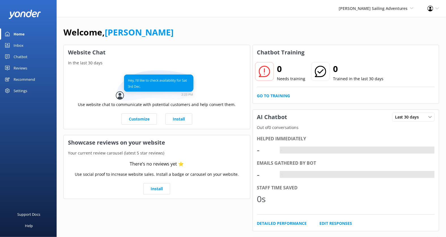
click at [20, 90] on div "Settings" at bounding box center [21, 90] width 14 height 11
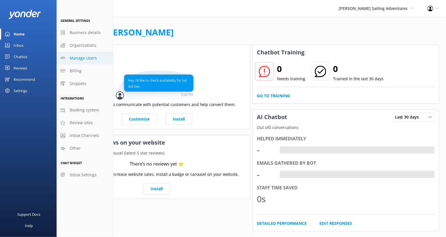
click at [87, 57] on span "Manage Users" at bounding box center [83, 58] width 27 height 6
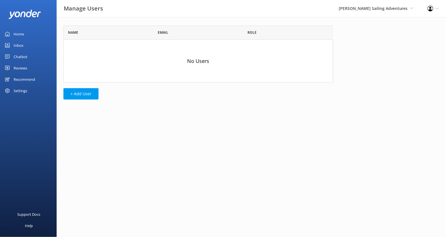
scroll to position [57, 269]
click at [86, 91] on button "+ Add User" at bounding box center [80, 93] width 35 height 11
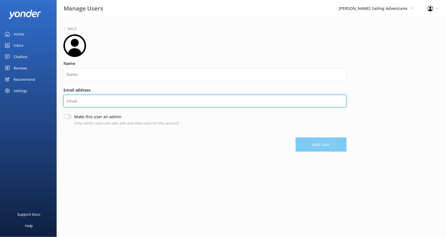
click at [102, 99] on input "Email address" at bounding box center [204, 101] width 283 height 13
paste input "[EMAIL_ADDRESS][DOMAIN_NAME]"
type input "[EMAIL_ADDRESS][DOMAIN_NAME]"
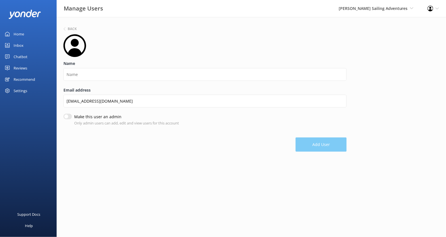
click at [64, 118] on input "Make this user an admin" at bounding box center [67, 117] width 8 height 6
checkbox input "true"
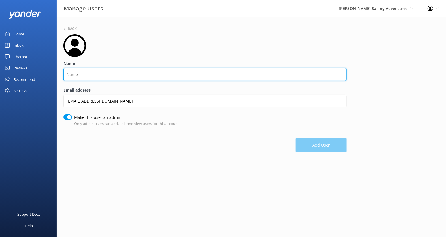
click at [90, 77] on input "Name" at bounding box center [204, 74] width 283 height 13
type input "[PERSON_NAME]"
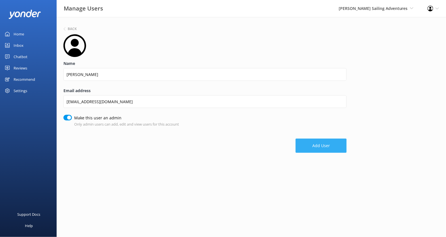
click at [320, 144] on button "Add User" at bounding box center [321, 145] width 51 height 14
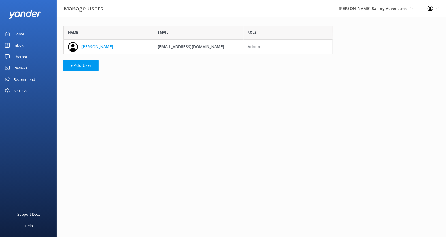
scroll to position [28, 269]
